Goal: Transaction & Acquisition: Purchase product/service

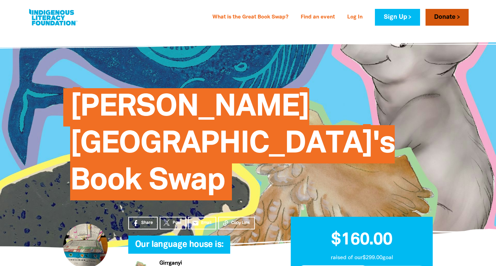
click at [447, 16] on link "Donate" at bounding box center [447, 17] width 43 height 17
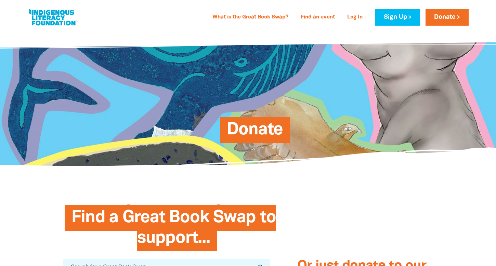
click at [256, 130] on span "Donate" at bounding box center [255, 132] width 56 height 21
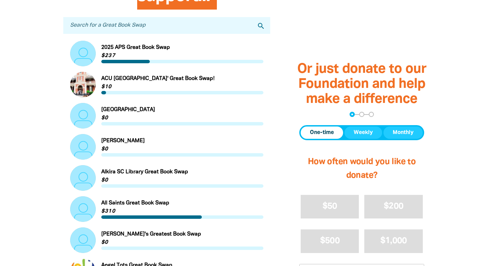
scroll to position [242, 0]
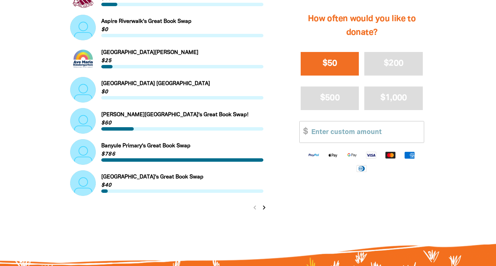
click at [328, 66] on span "$50" at bounding box center [330, 64] width 15 height 8
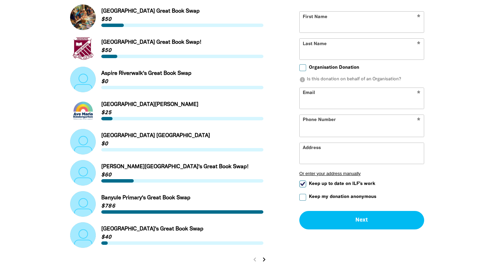
scroll to position [644, 0]
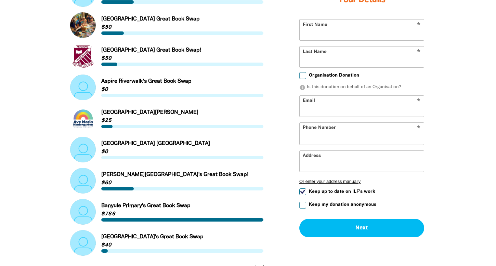
select select "AU"
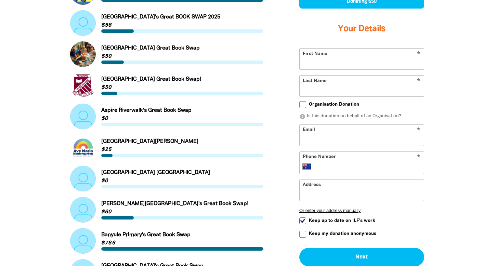
scroll to position [611, 0]
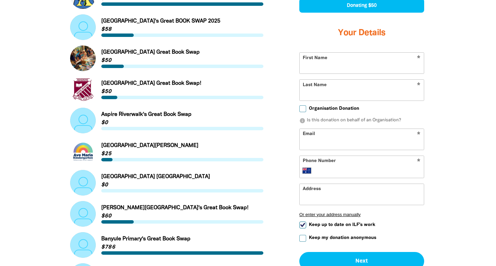
click at [317, 64] on input "First Name" at bounding box center [362, 63] width 124 height 21
type input "Mikaela"
type input "Danvers"
click at [315, 146] on input "Email" at bounding box center [362, 139] width 124 height 21
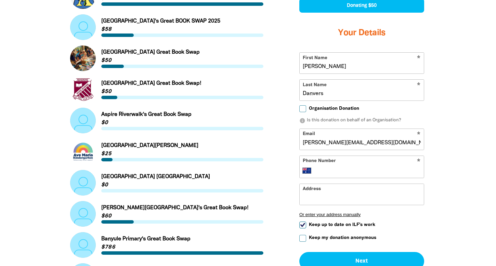
type input "mikaela.danvers@gmail.com"
click at [373, 170] on input "Phone Number" at bounding box center [369, 170] width 105 height 8
type input "0404 845 611"
click at [338, 204] on input "Address" at bounding box center [362, 194] width 124 height 21
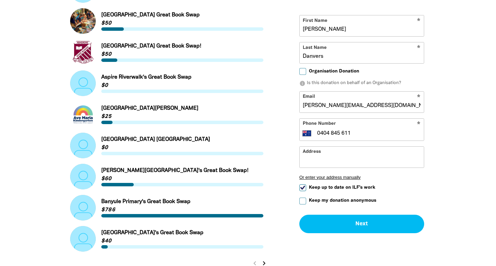
scroll to position [649, 0]
click at [302, 186] on input "Keep up to date on ILF's work" at bounding box center [303, 187] width 7 height 7
checkbox input "false"
click at [302, 201] on input "Keep my donation anonymous" at bounding box center [303, 200] width 7 height 7
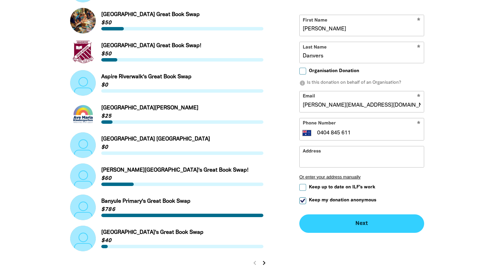
click at [364, 223] on button "Next chevron_right" at bounding box center [362, 223] width 125 height 18
checkbox input "false"
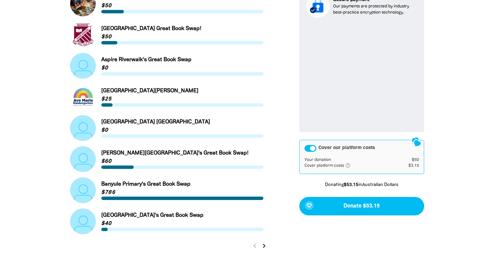
scroll to position [668, 0]
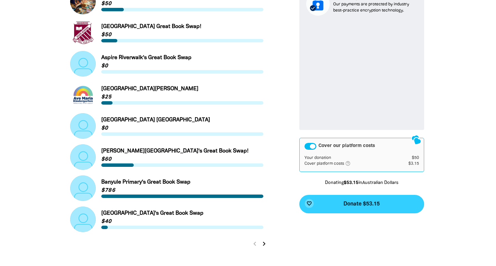
click at [357, 207] on span "Donate $53.15" at bounding box center [362, 204] width 36 height 5
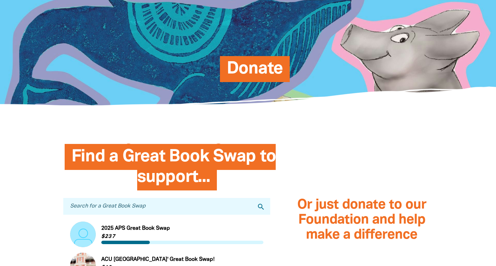
scroll to position [61, 0]
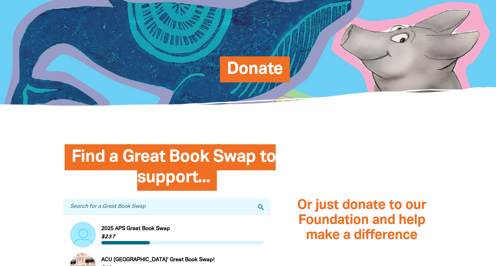
click at [176, 205] on input "Search for a Great Book Swap" at bounding box center [166, 207] width 207 height 17
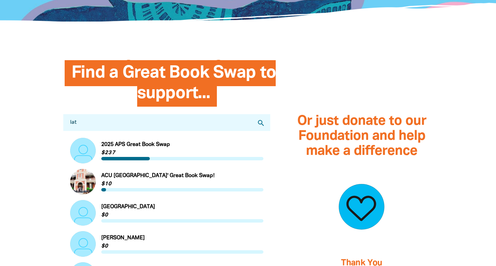
scroll to position [88, 0]
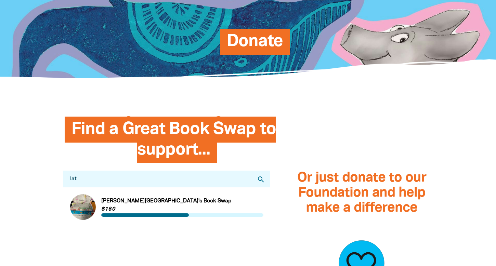
click at [102, 179] on input "lat" at bounding box center [166, 179] width 207 height 17
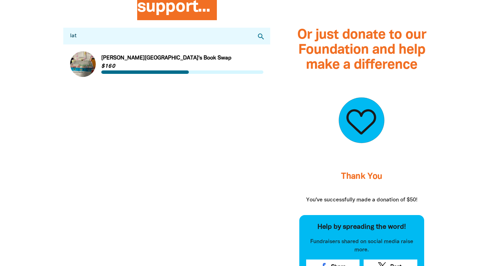
scroll to position [112, 0]
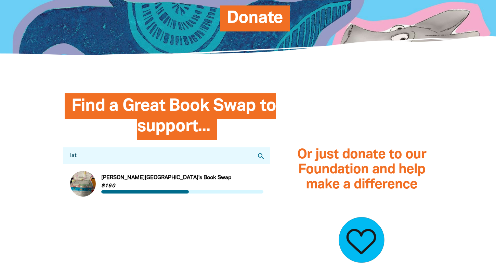
type input "lat"
click at [123, 178] on link "Link to Latham Primary School's Book Swap" at bounding box center [166, 184] width 193 height 26
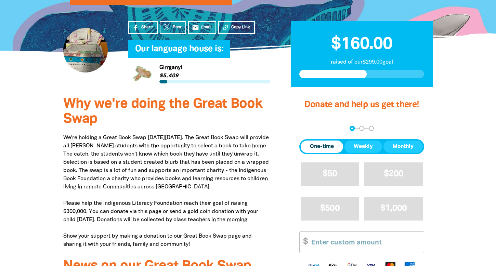
scroll to position [198, 0]
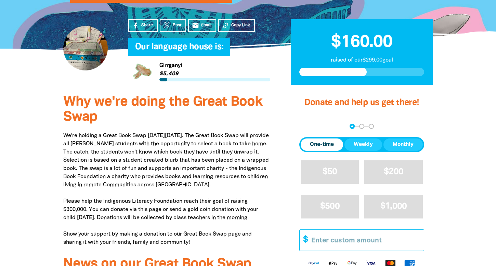
click at [319, 230] on input "Other Amount" at bounding box center [365, 240] width 117 height 21
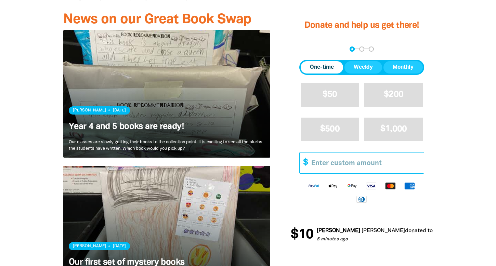
scroll to position [446, 0]
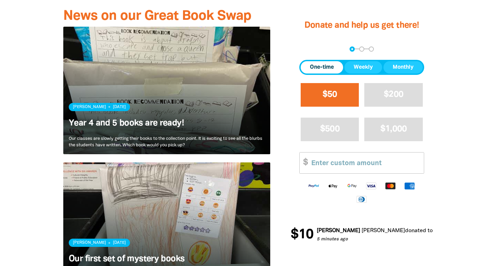
click at [328, 92] on span "$50" at bounding box center [330, 95] width 15 height 8
select select "AU"
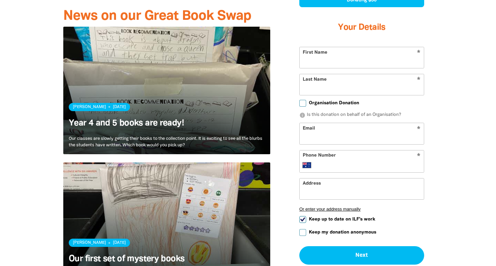
click at [334, 47] on input "First Name" at bounding box center [362, 57] width 124 height 21
type input "Mikaela"
type input "Danvers"
click at [316, 123] on input "Email" at bounding box center [362, 133] width 124 height 21
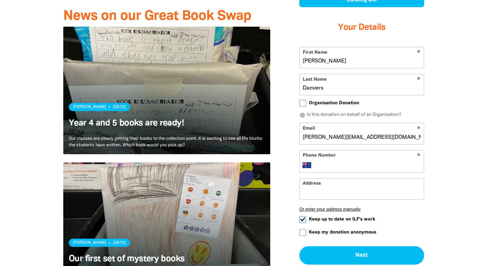
type input "mikaela.danvers@gmail.com"
click at [319, 161] on input "Phone Number" at bounding box center [369, 165] width 105 height 8
type input "0404 845 611"
click at [449, 157] on div "Why we're doing the Great Book Swap We're holding a Great Book Swap on Wednesda…" at bounding box center [248, 74] width 411 height 469
click at [303, 216] on input "Keep up to date on ILF's work" at bounding box center [303, 219] width 7 height 7
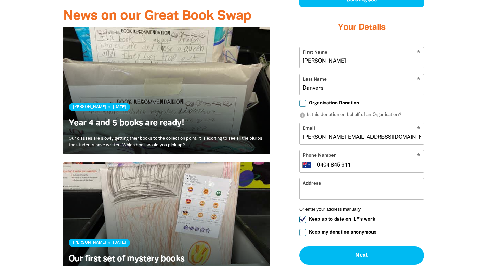
checkbox input "false"
click at [303, 229] on input "Keep my donation anonymous" at bounding box center [303, 232] width 7 height 7
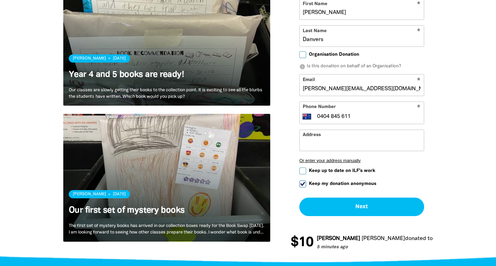
scroll to position [496, 0]
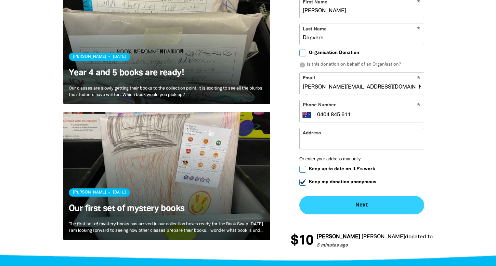
click at [357, 196] on button "Next chevron_right" at bounding box center [362, 205] width 125 height 18
checkbox input "false"
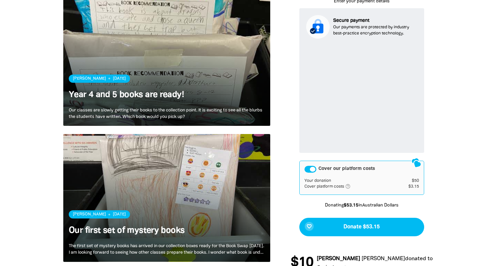
scroll to position [475, 0]
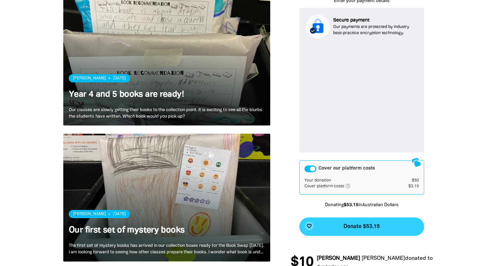
click at [371, 224] on span "Donate $53.15" at bounding box center [362, 226] width 36 height 5
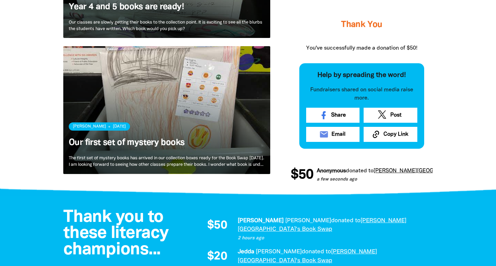
scroll to position [515, 0]
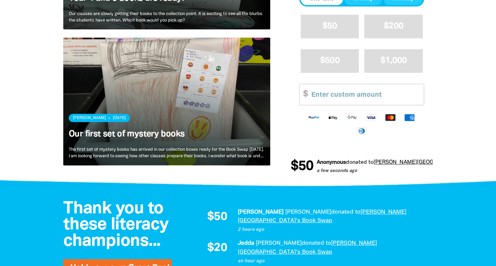
scroll to position [572, 0]
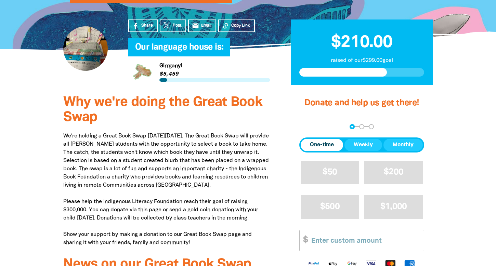
scroll to position [121, 0]
